Goal: Find specific page/section: Find specific page/section

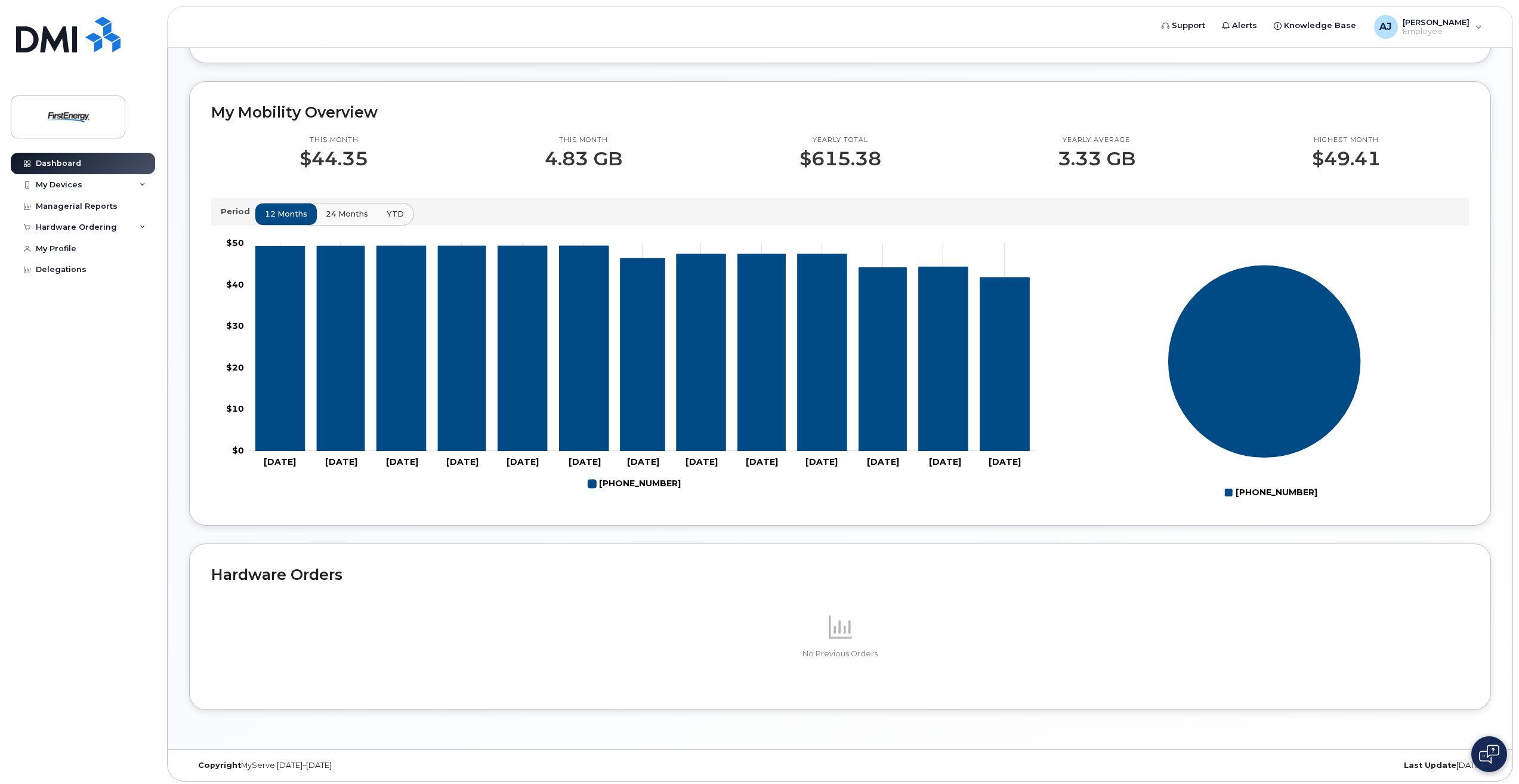
scroll to position [327, 0]
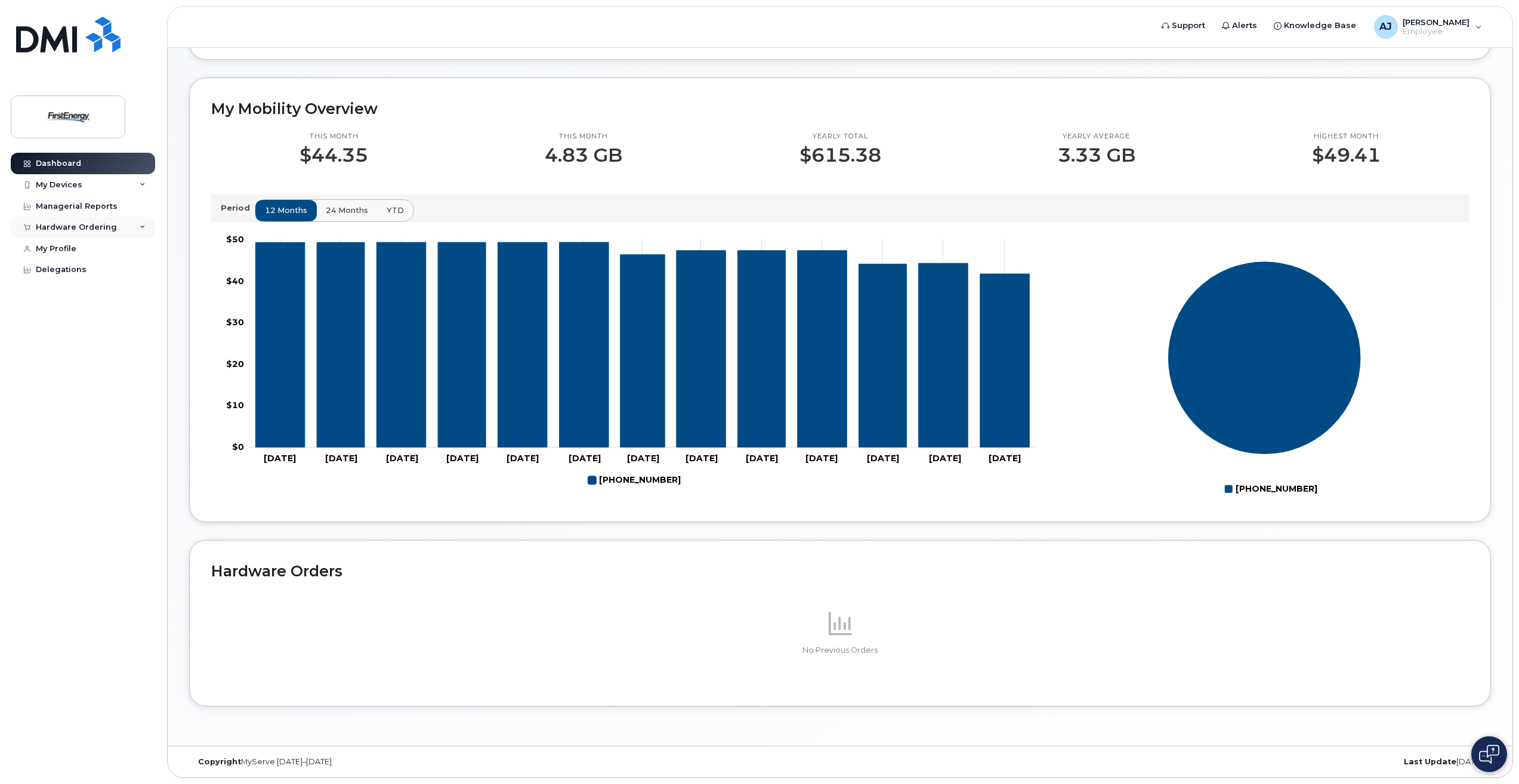
click at [139, 228] on div "Hardware Ordering" at bounding box center [82, 227] width 144 height 22
click at [214, 167] on div "This month $44.35 This month 4.83 GB Yearly total $615.38 Yearly average 3.33 G…" at bounding box center [840, 309] width 1258 height 382
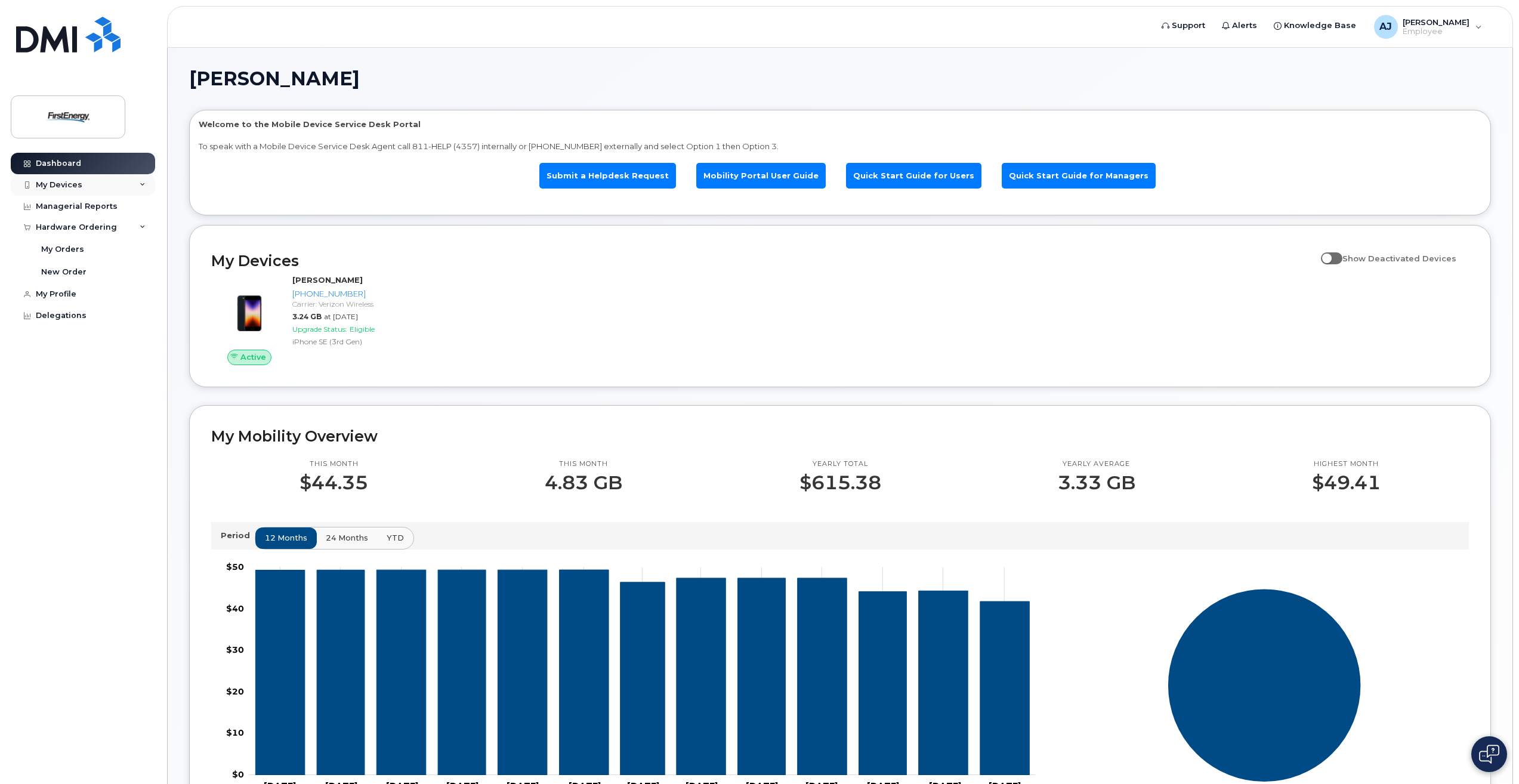
click at [144, 186] on icon at bounding box center [142, 185] width 6 height 6
click at [97, 238] on div "([PERSON_NAME])" at bounding box center [108, 240] width 72 height 10
